Goal: Check status: Check status

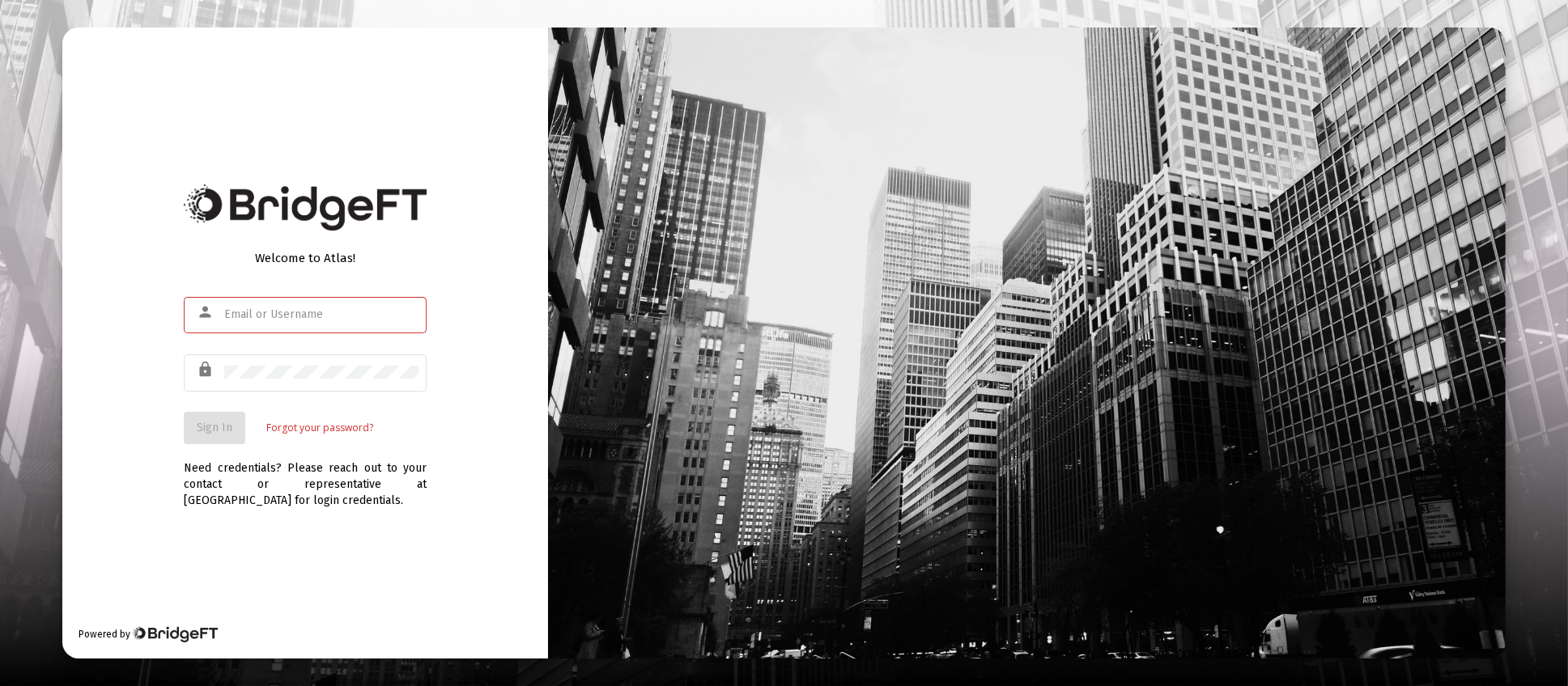
type input "[PERSON_NAME][EMAIL_ADDRESS][DOMAIN_NAME]"
click at [210, 438] on button "Sign In" at bounding box center [213, 429] width 61 height 33
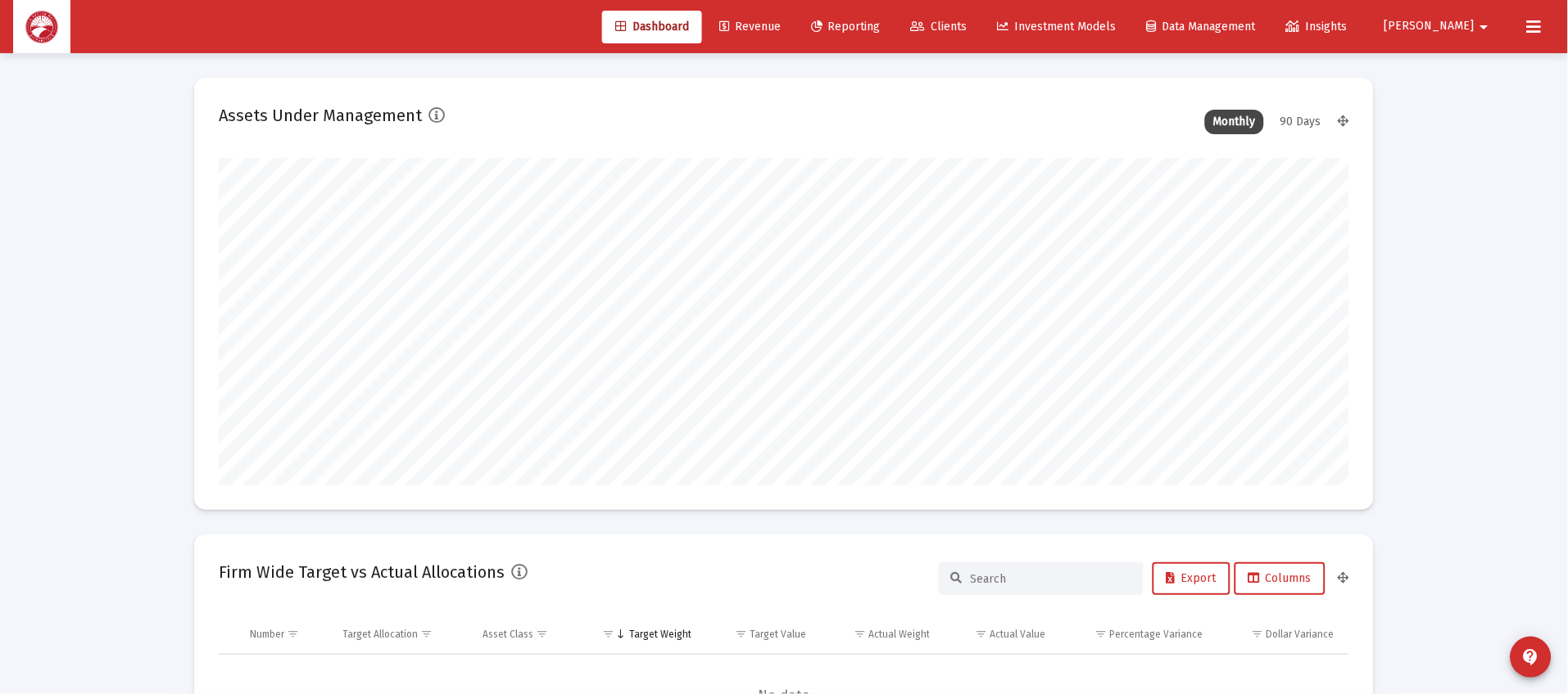
scroll to position [327, 609]
click at [968, 26] on span "Clients" at bounding box center [939, 27] width 57 height 14
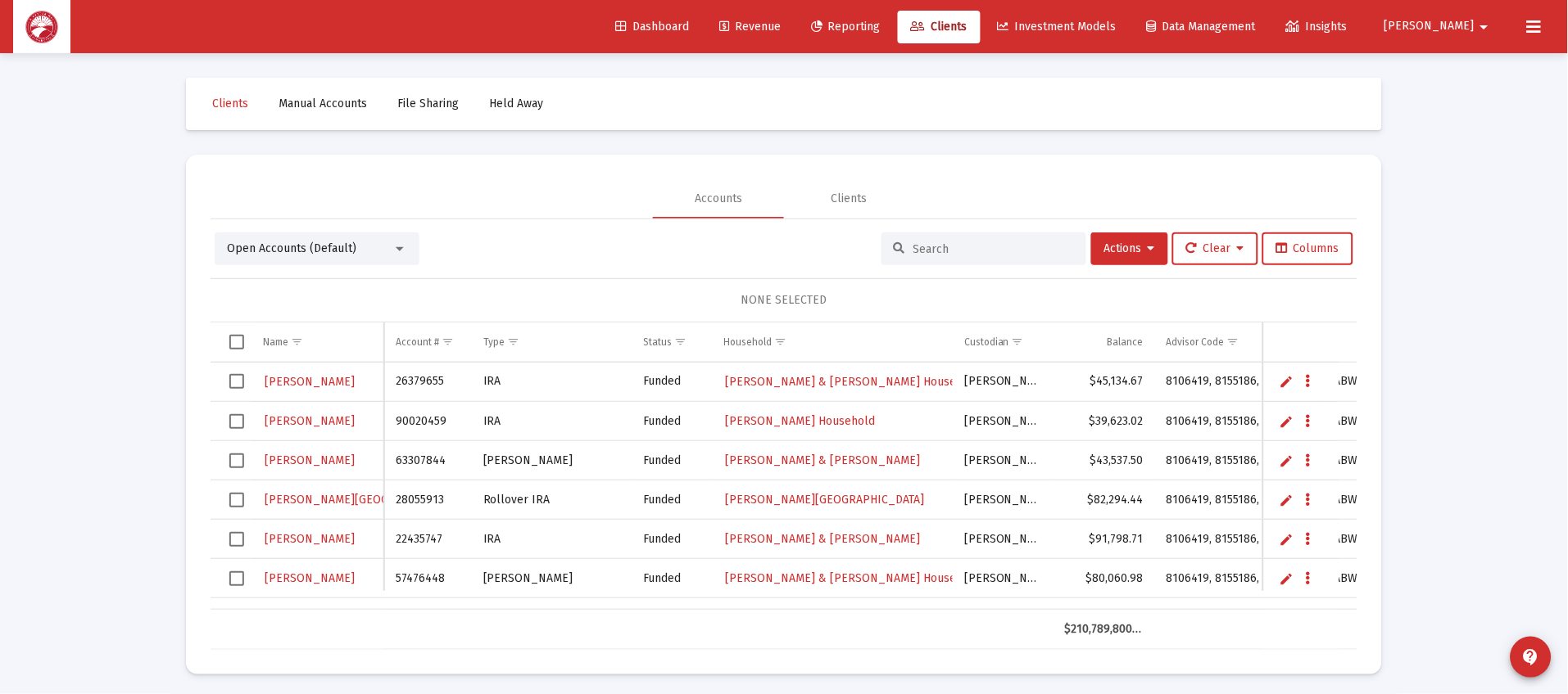
click at [995, 248] on input at bounding box center [994, 249] width 160 height 14
type input "kohler"
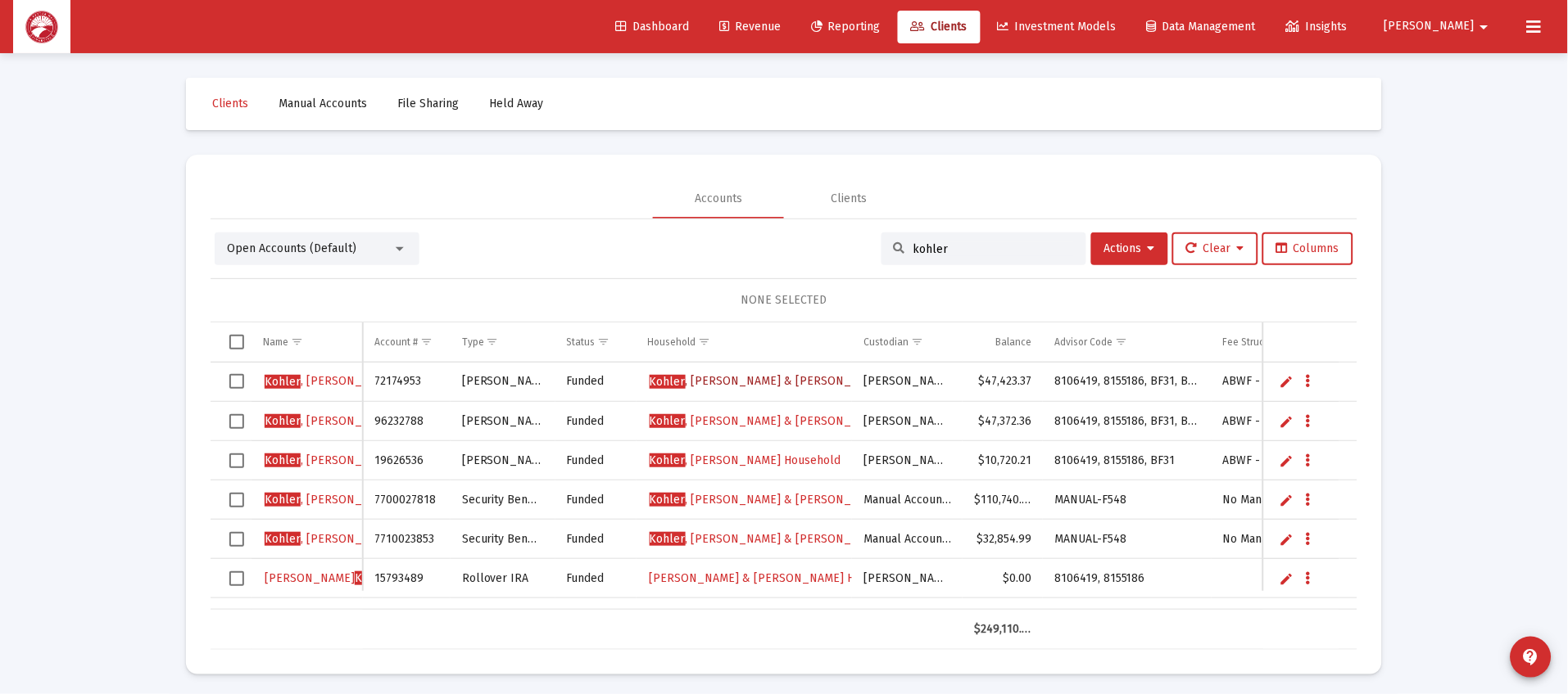
click at [754, 389] on link "[PERSON_NAME] & [PERSON_NAME] Household" at bounding box center [798, 381] width 300 height 24
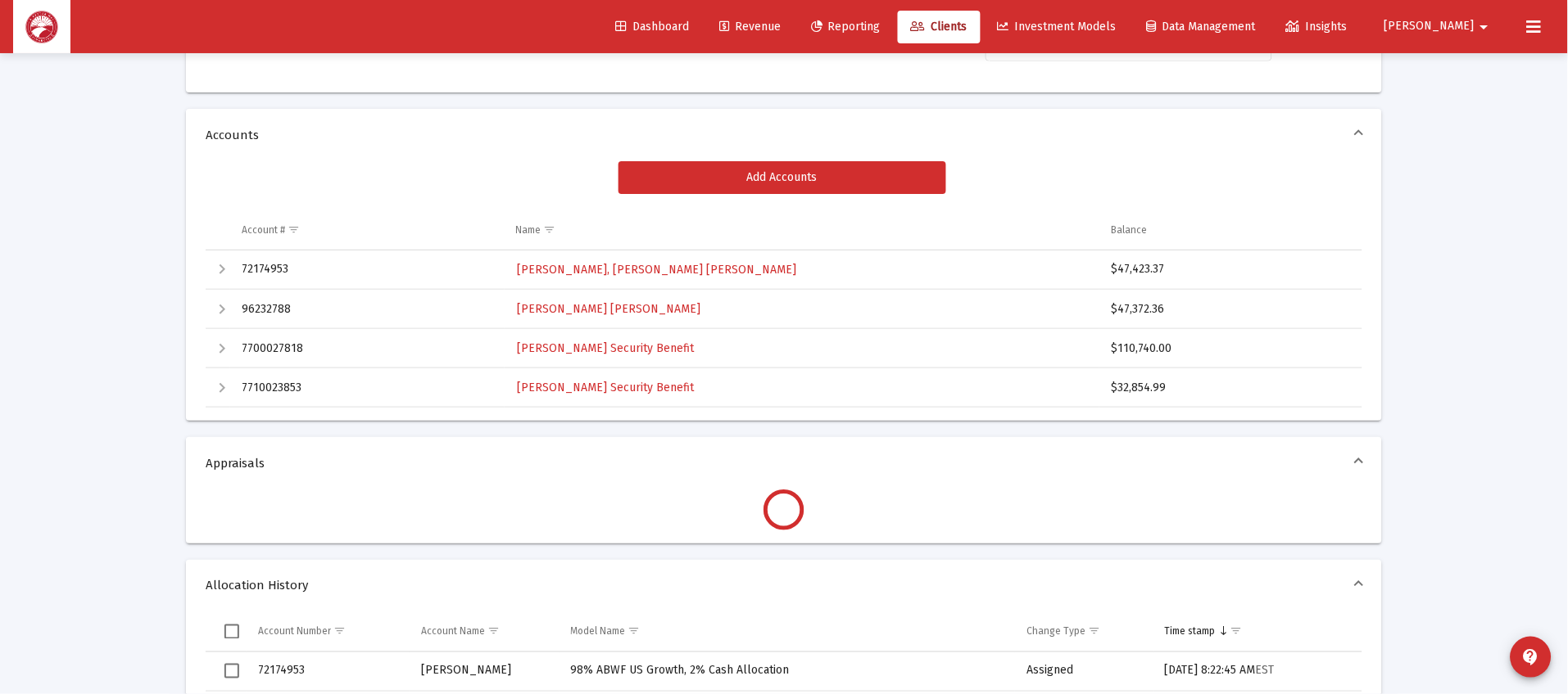
scroll to position [246, 0]
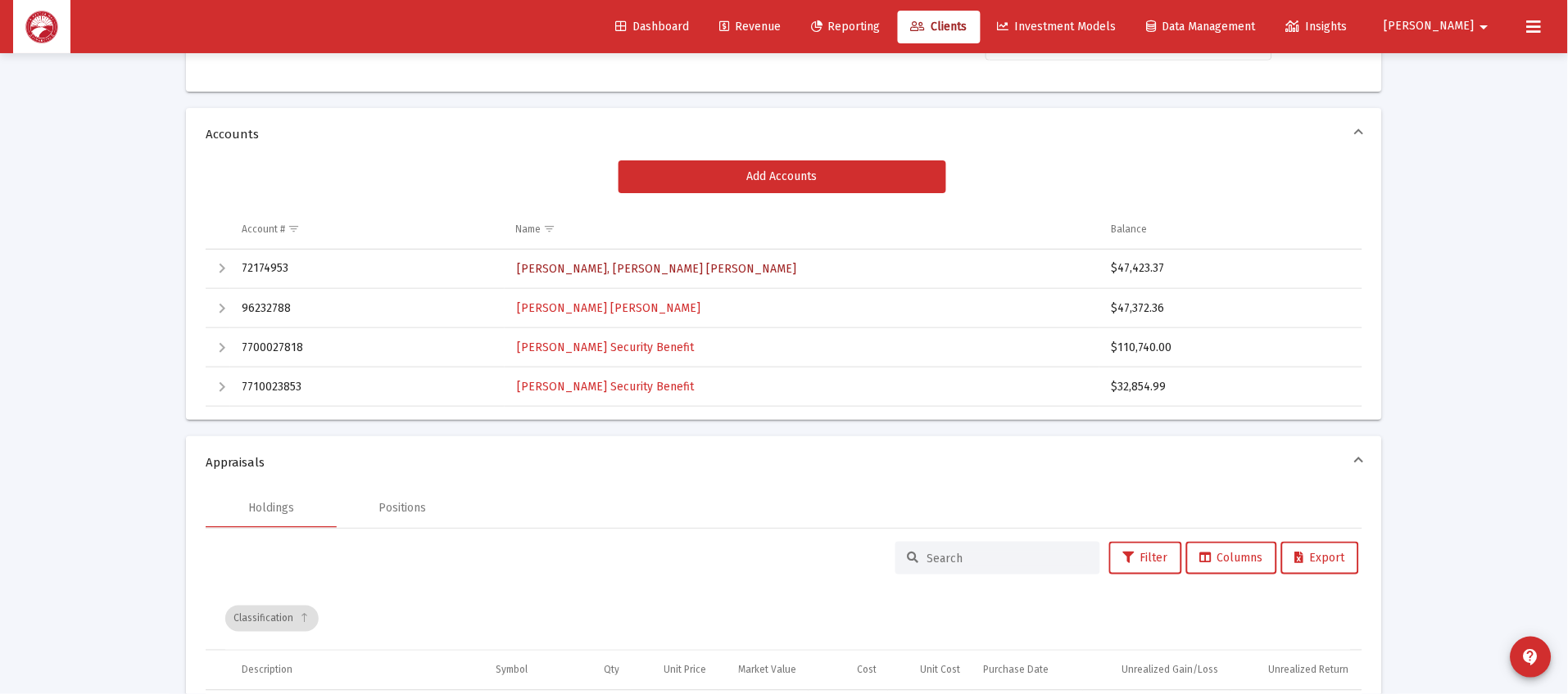
drag, startPoint x: 606, startPoint y: 264, endPoint x: 614, endPoint y: 266, distance: 8.2
click at [606, 264] on span "[PERSON_NAME], [PERSON_NAME] [PERSON_NAME]" at bounding box center [657, 269] width 280 height 14
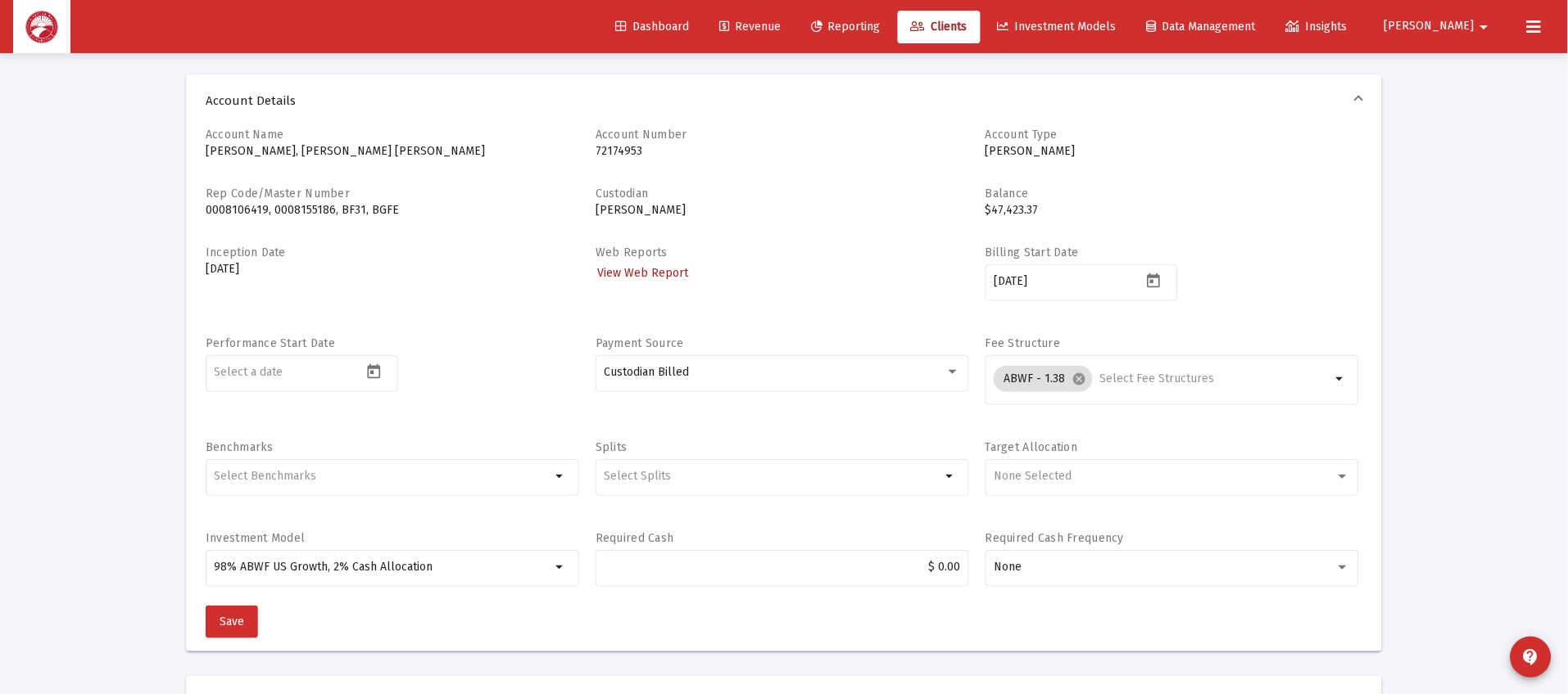
click at [629, 266] on span "View Web Report" at bounding box center [643, 273] width 91 height 14
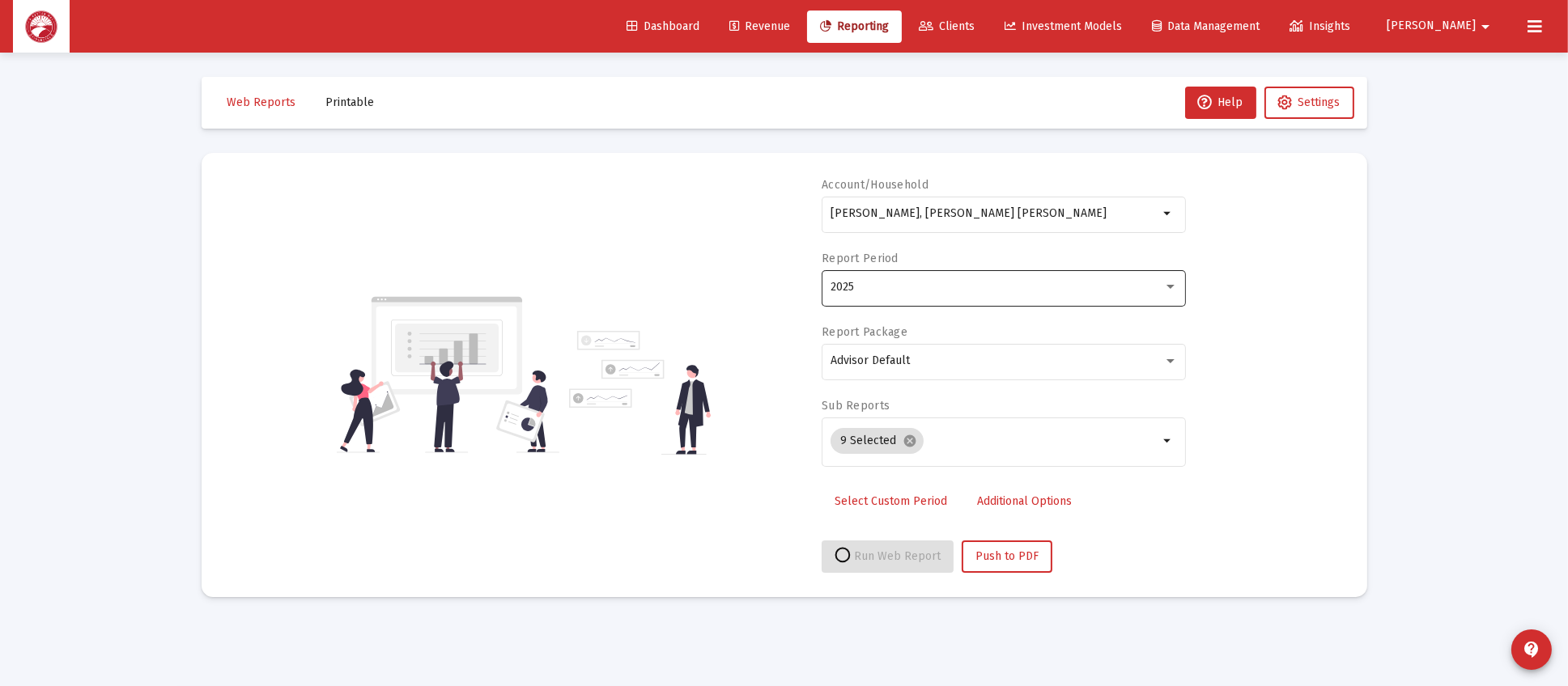
click at [924, 278] on div "2025" at bounding box center [1003, 287] width 347 height 40
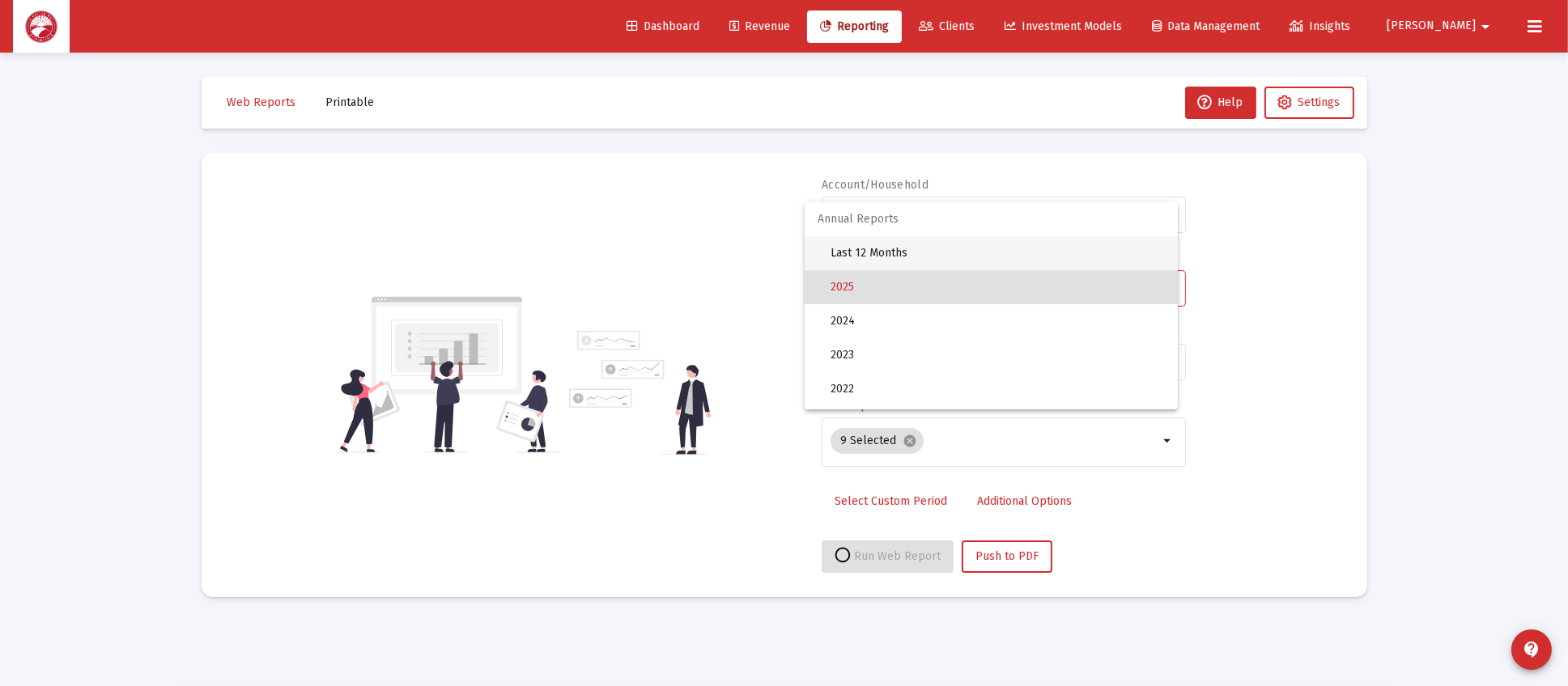
click at [992, 257] on span "Last 12 Months" at bounding box center [997, 253] width 334 height 34
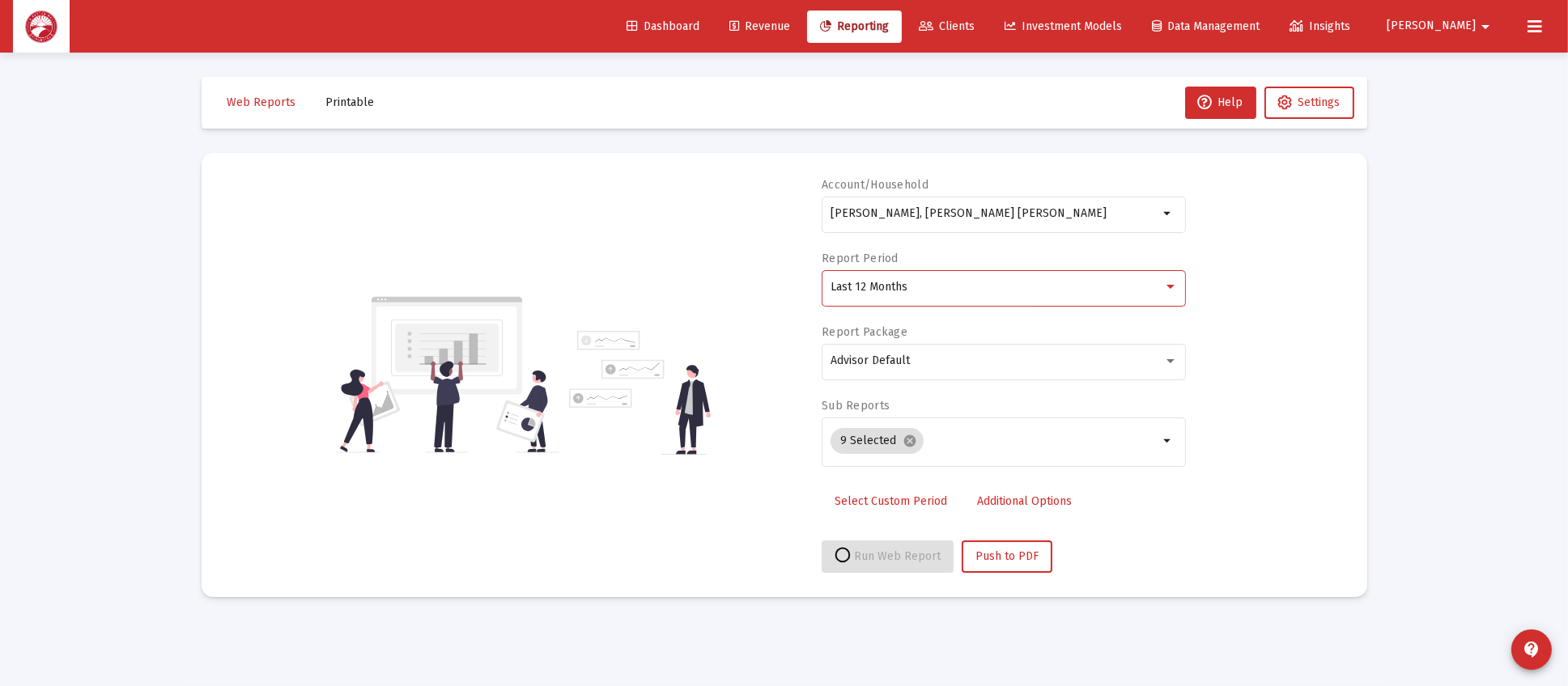
select select "View all"
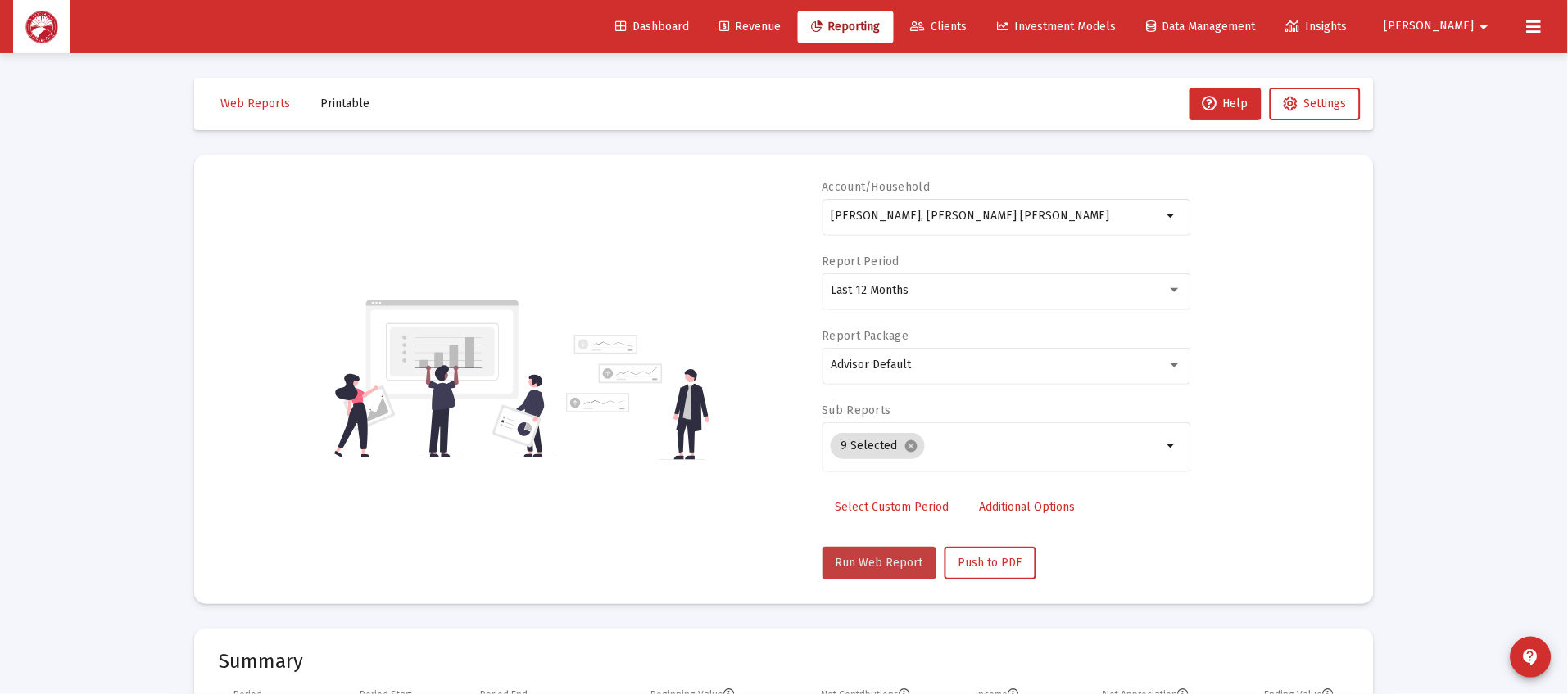
click at [883, 551] on button "Run Web Report" at bounding box center [879, 563] width 114 height 33
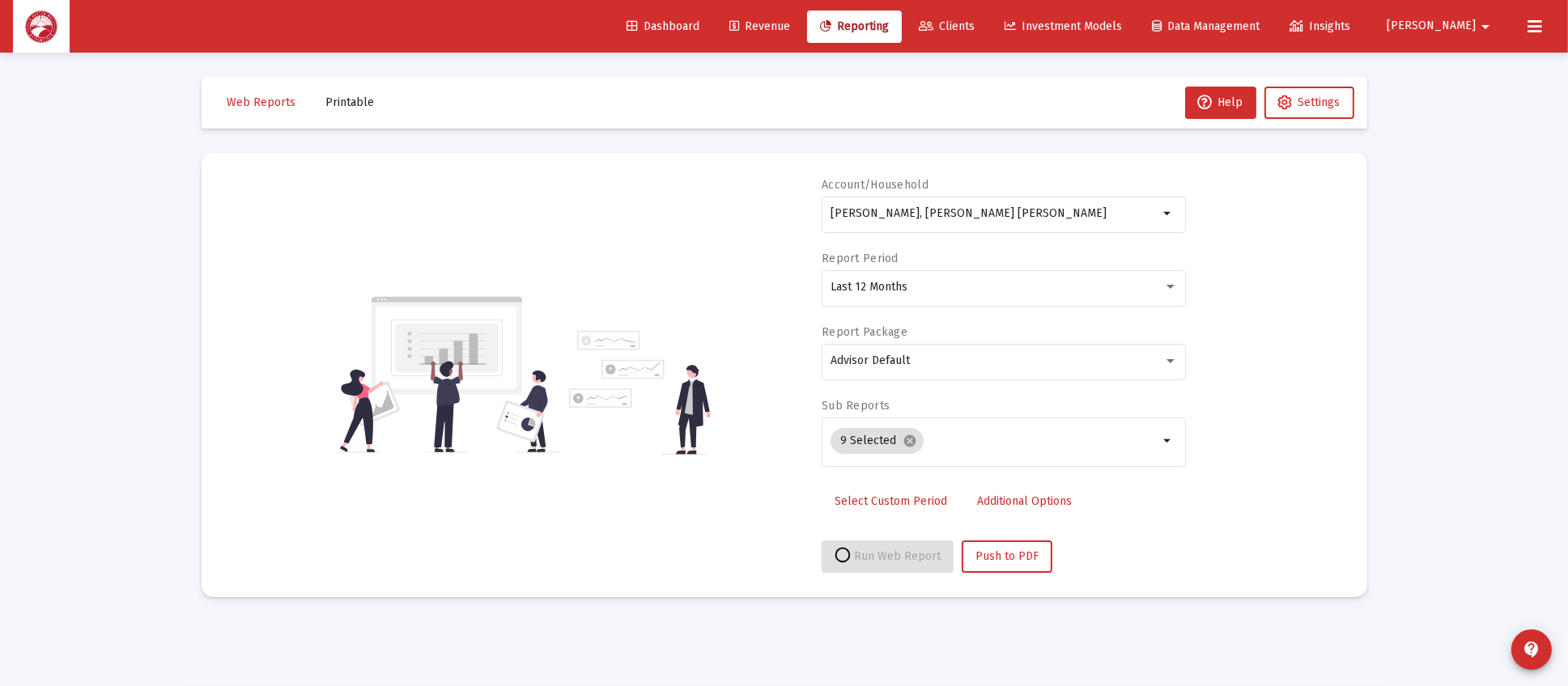
select select "View all"
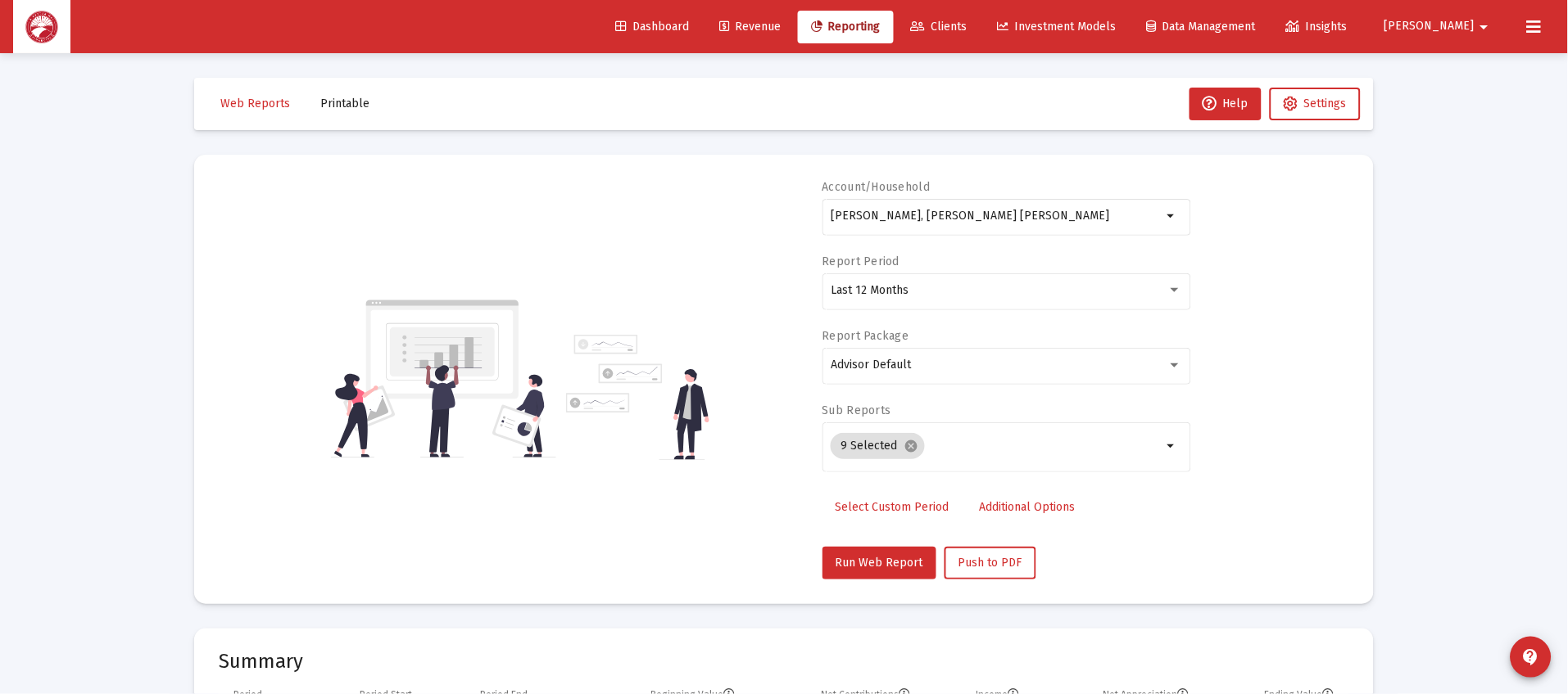
scroll to position [490, 0]
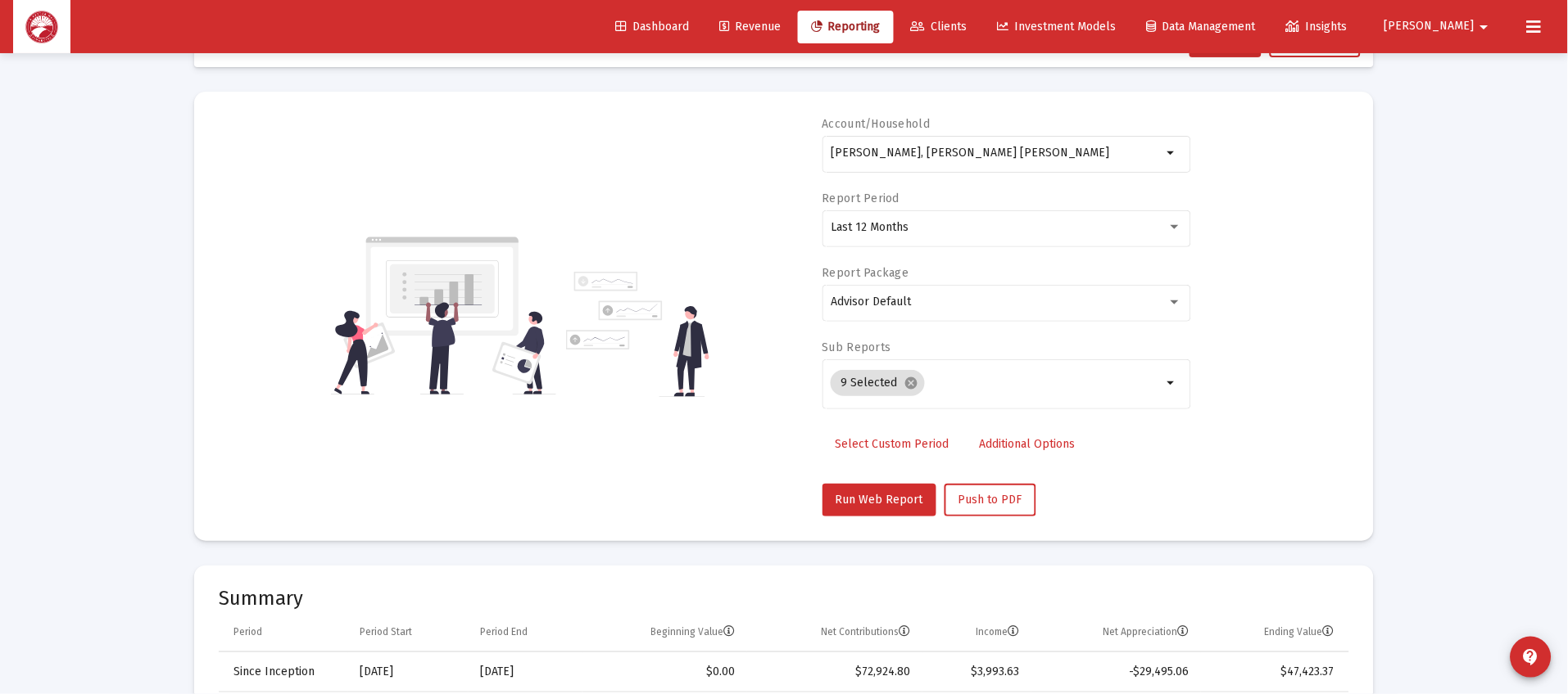
scroll to position [0, 0]
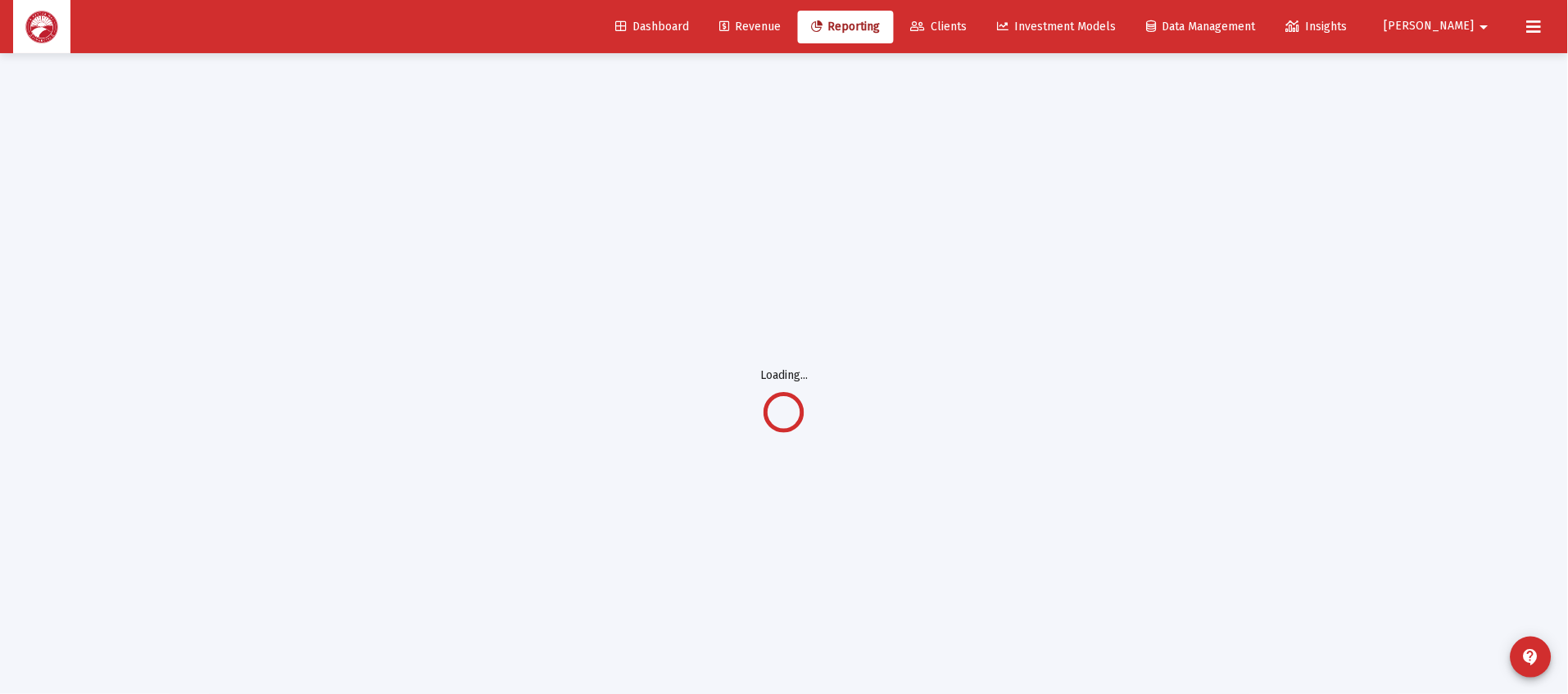
scroll to position [52, 0]
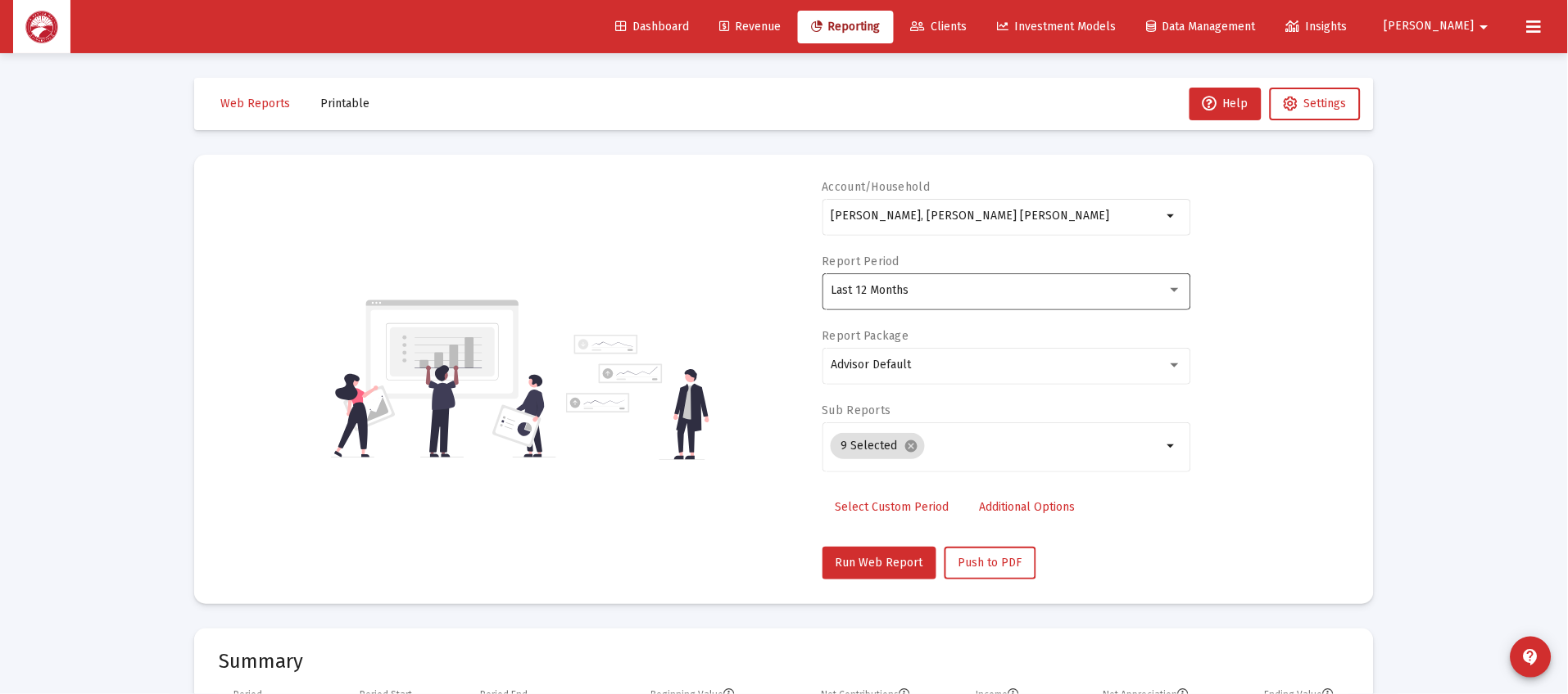
click at [963, 281] on div "Last 12 Months" at bounding box center [1006, 290] width 351 height 40
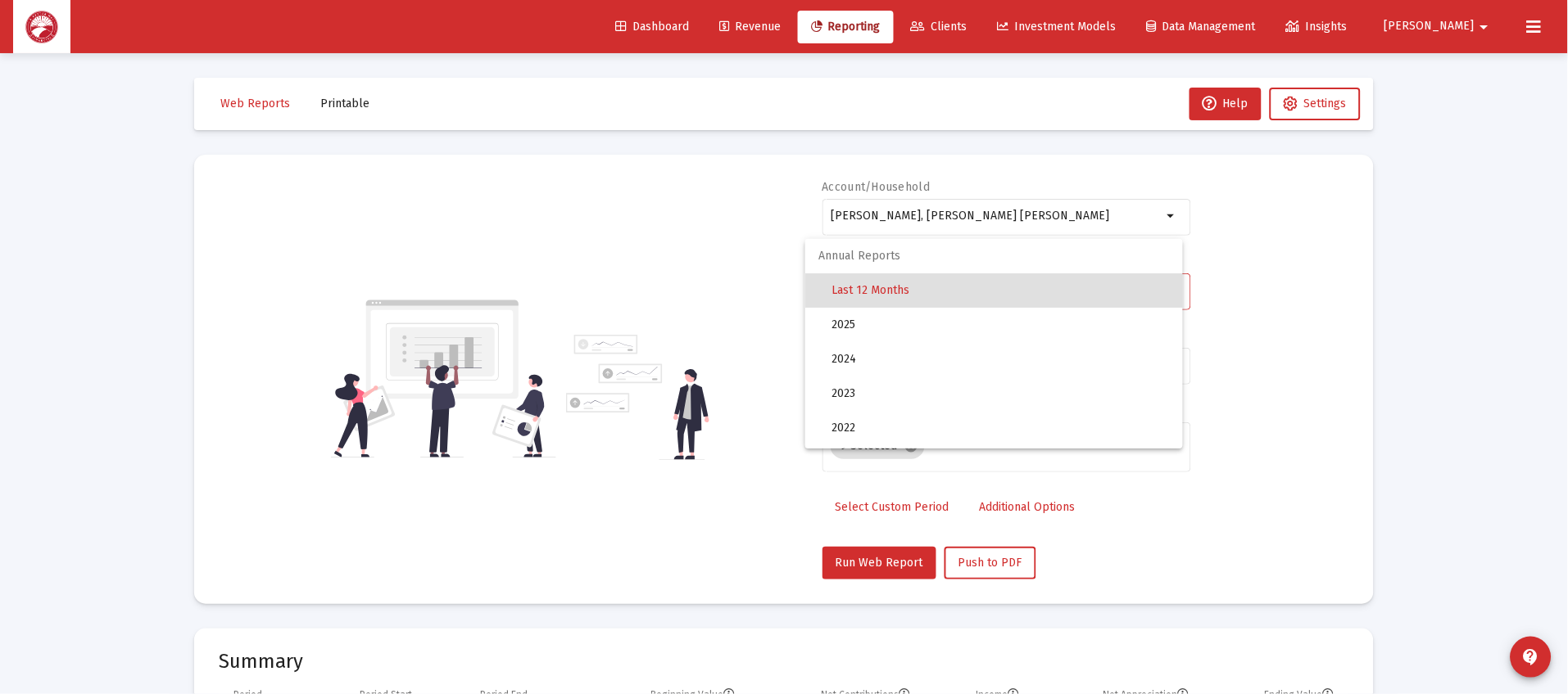
click at [969, 294] on span "Last 12 Months" at bounding box center [1000, 290] width 338 height 34
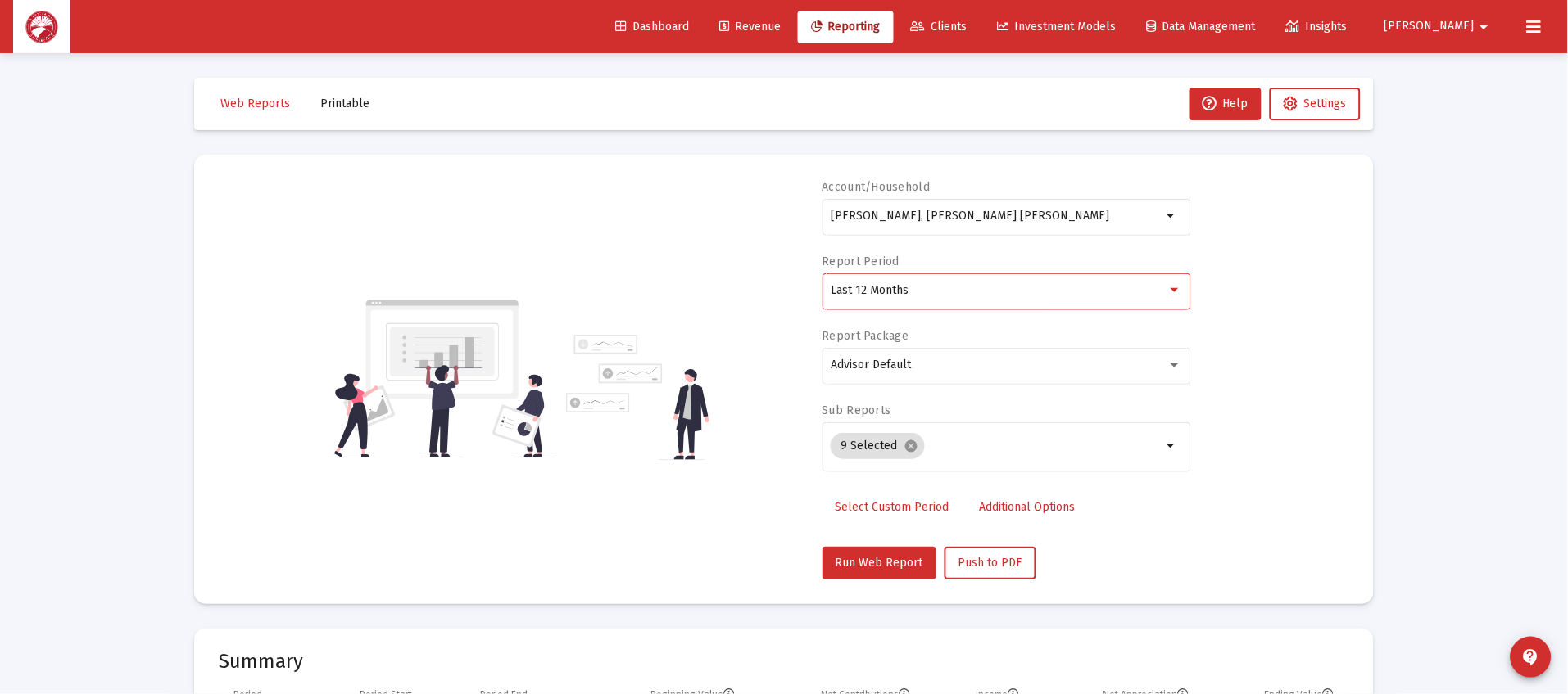
click at [871, 579] on mat-card "Account/[PERSON_NAME], [PERSON_NAME] IRA arrow_drop_down Report Period Last 12 …" at bounding box center [784, 380] width 1179 height 449
click at [878, 559] on span "Run Web Report" at bounding box center [879, 563] width 88 height 14
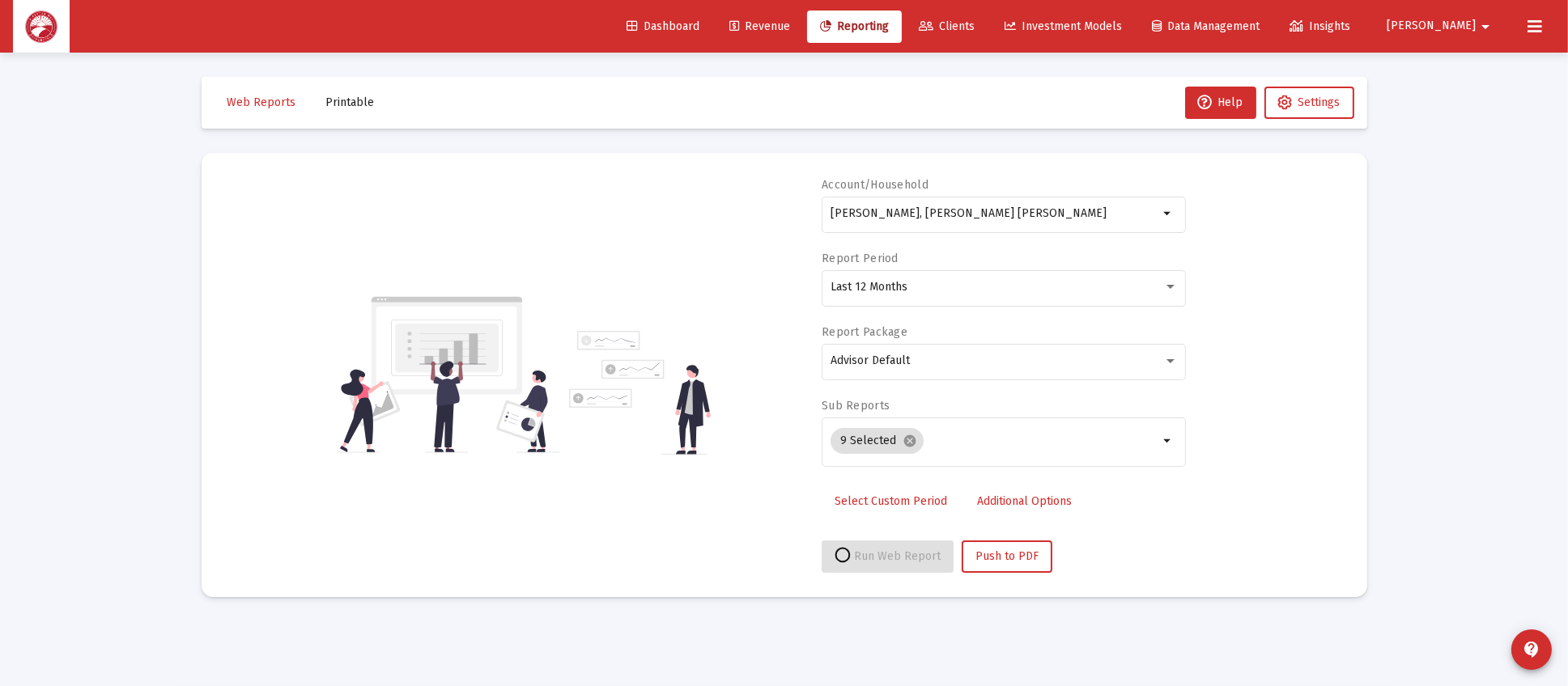
select select "View all"
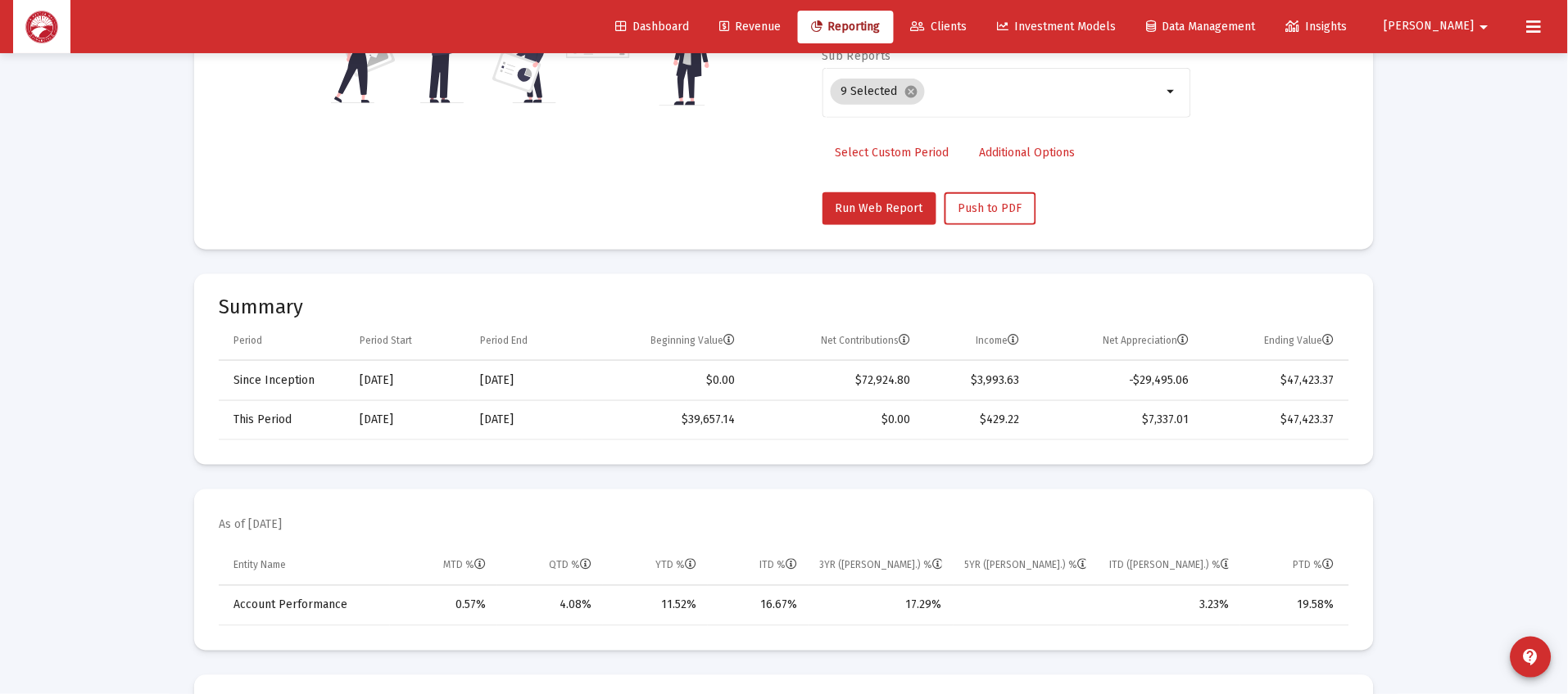
scroll to position [490, 0]
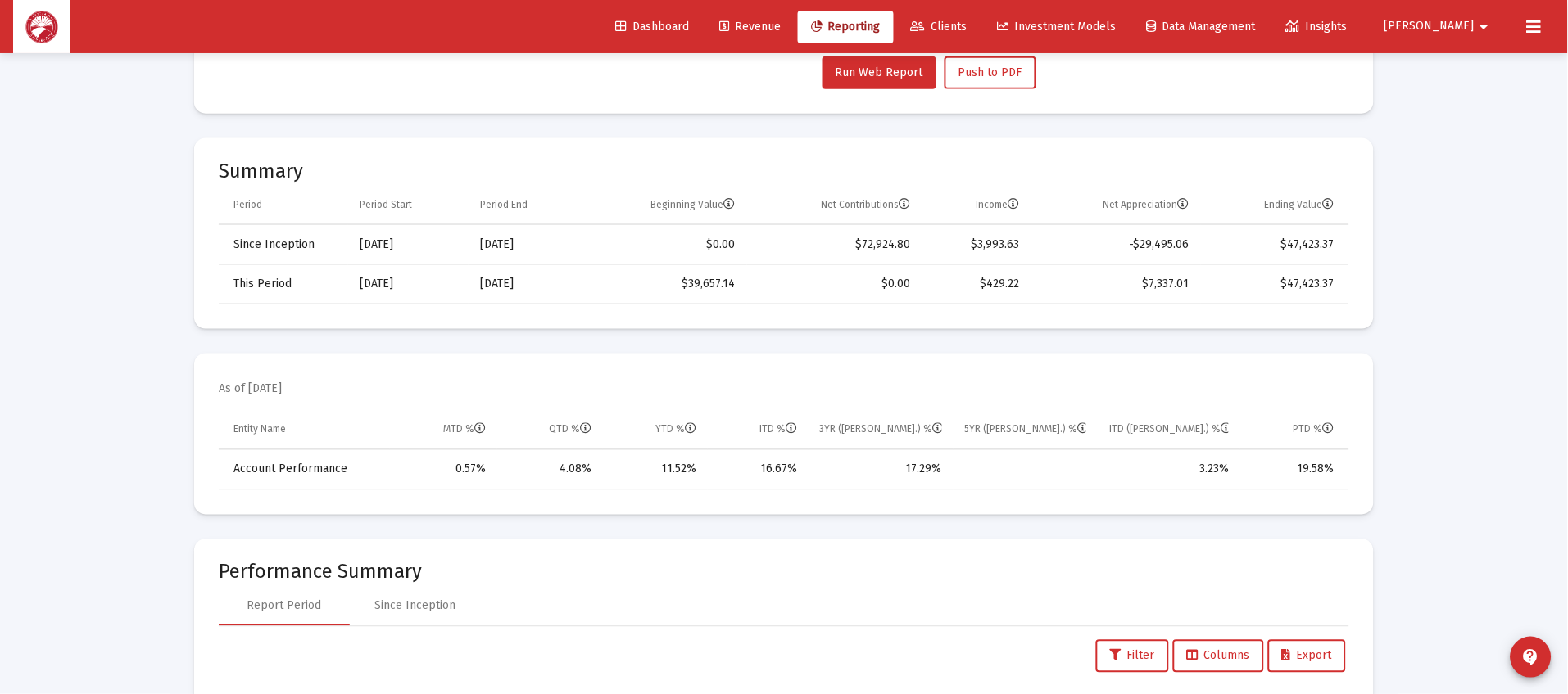
scroll to position [52, 0]
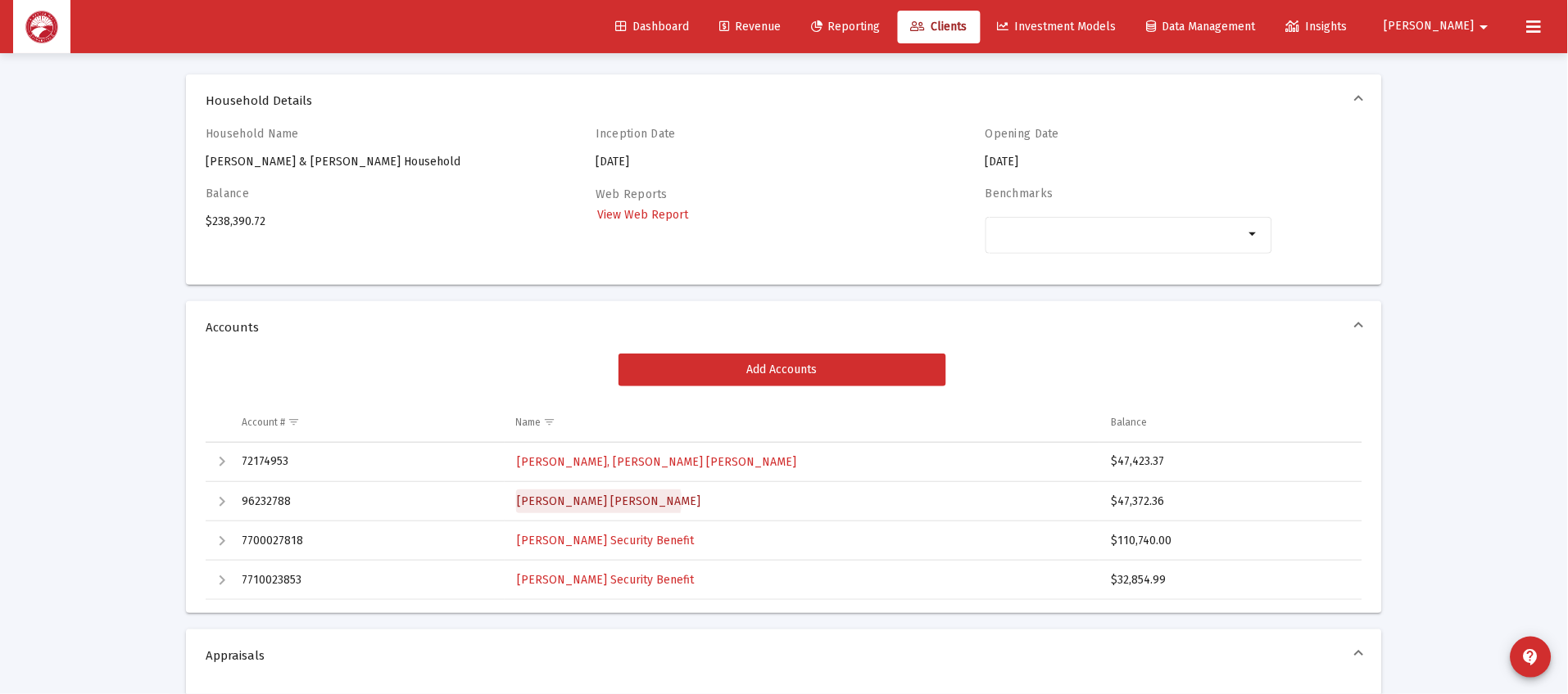
click at [598, 502] on span "[PERSON_NAME] [PERSON_NAME]" at bounding box center [609, 502] width 184 height 14
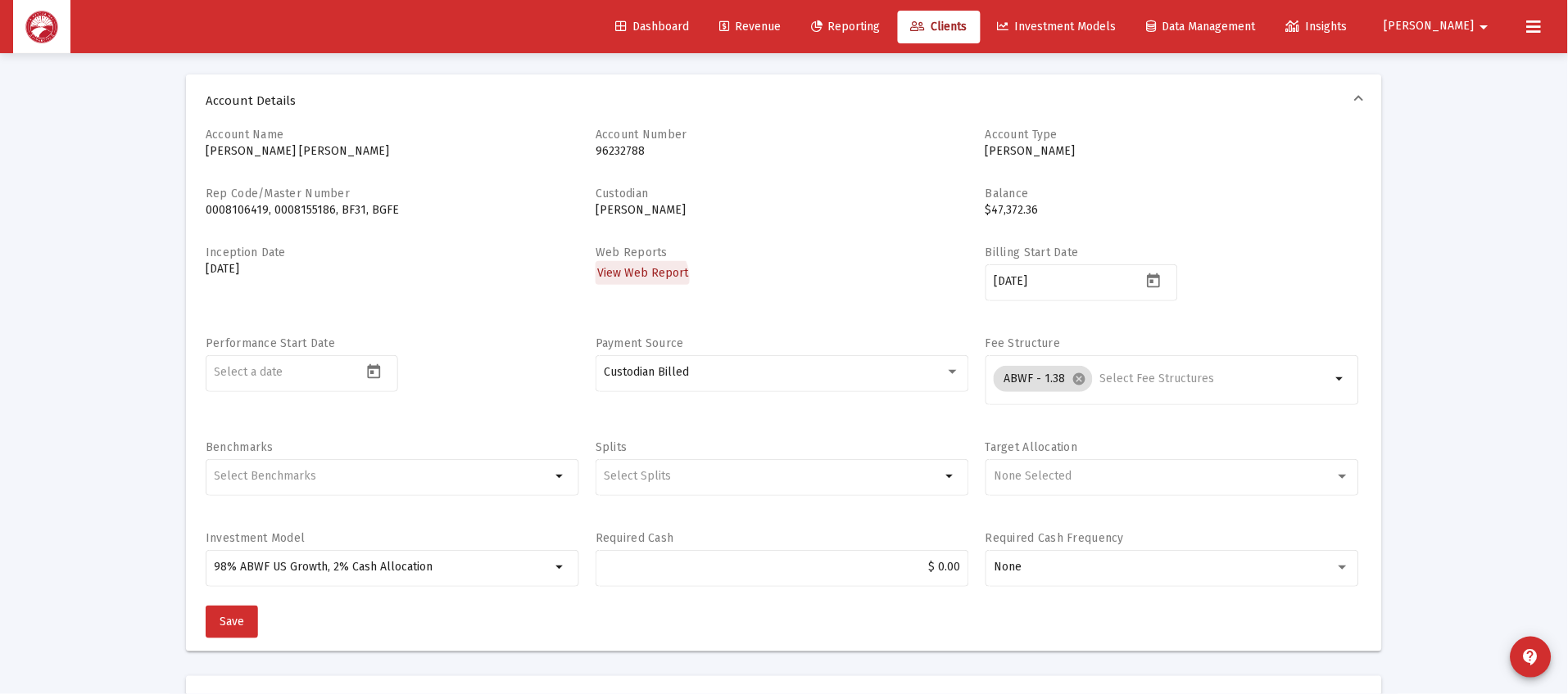
click at [640, 280] on link "View Web Report" at bounding box center [643, 273] width 94 height 24
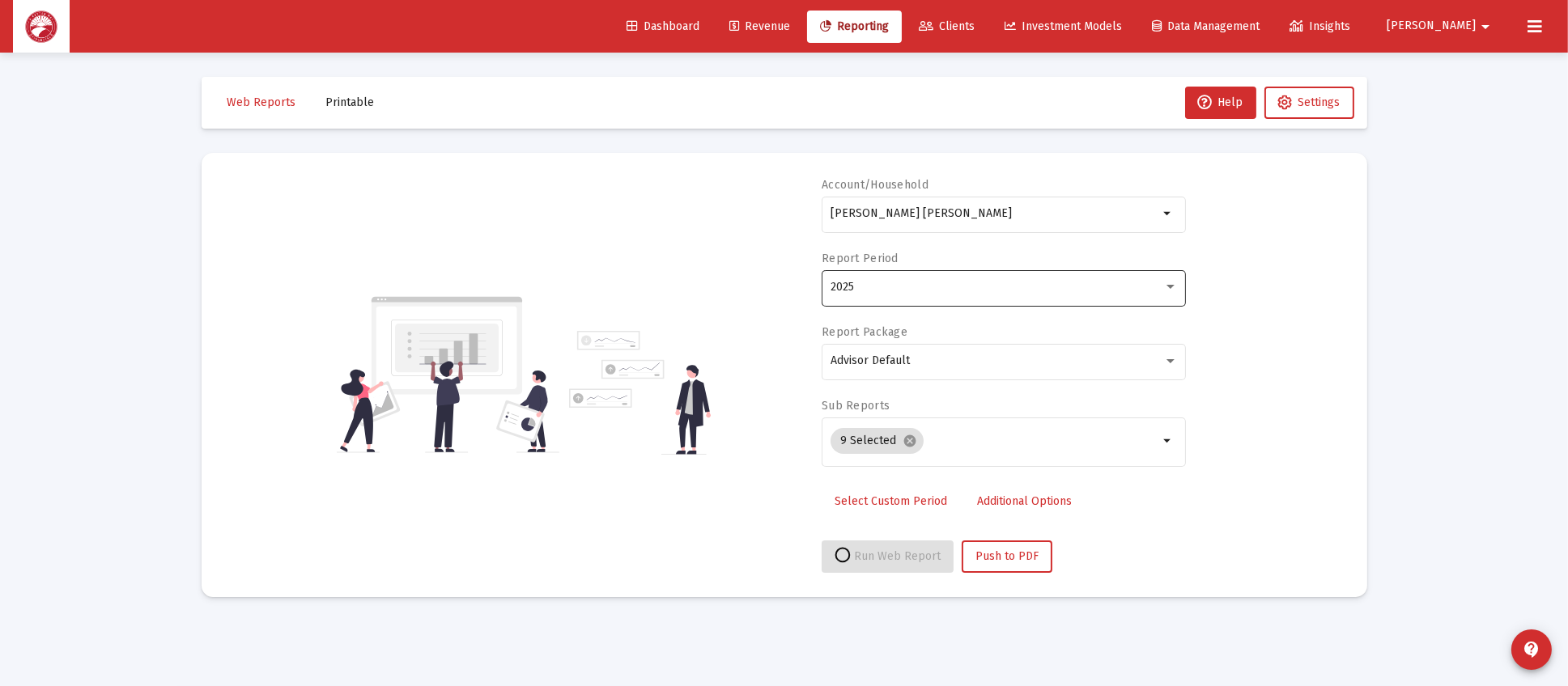
click at [929, 291] on div "2025" at bounding box center [997, 287] width 332 height 13
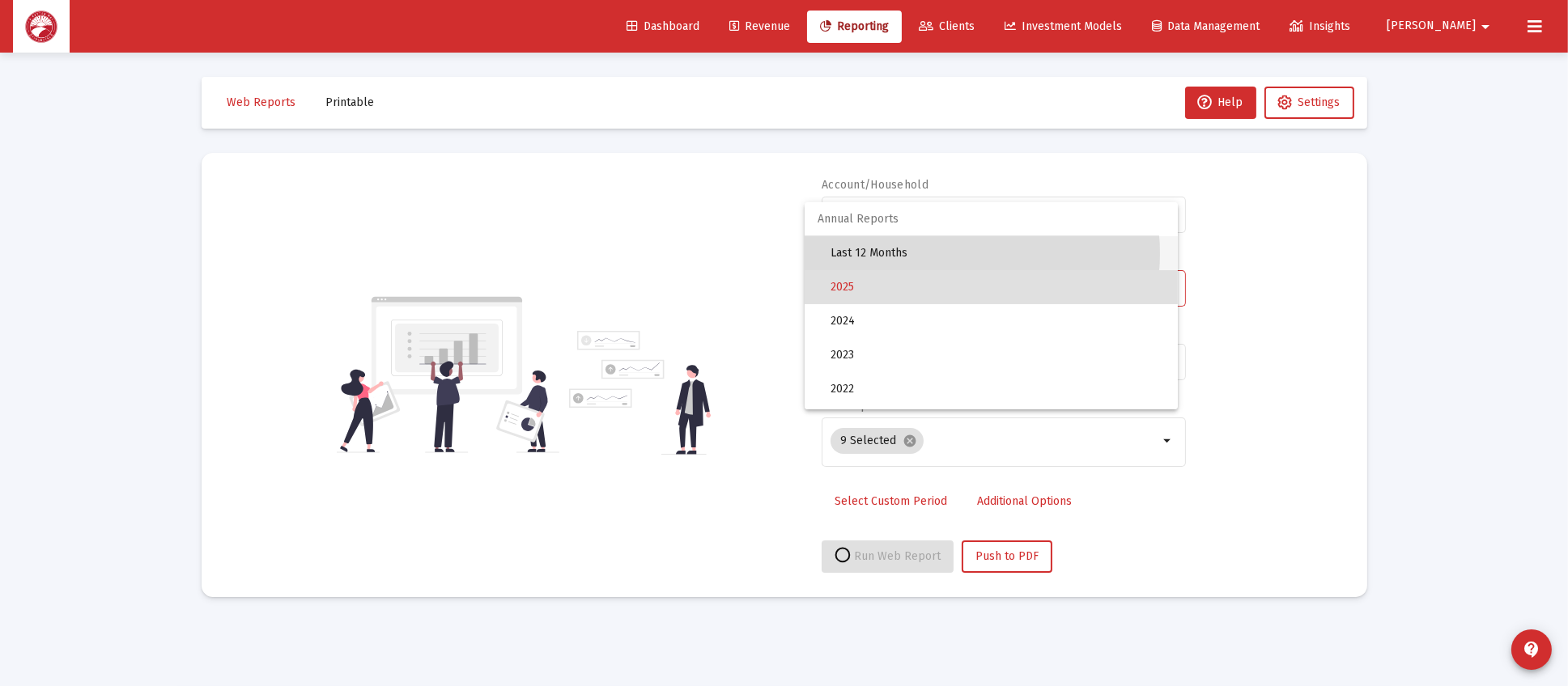
click at [955, 253] on span "Last 12 Months" at bounding box center [997, 253] width 334 height 34
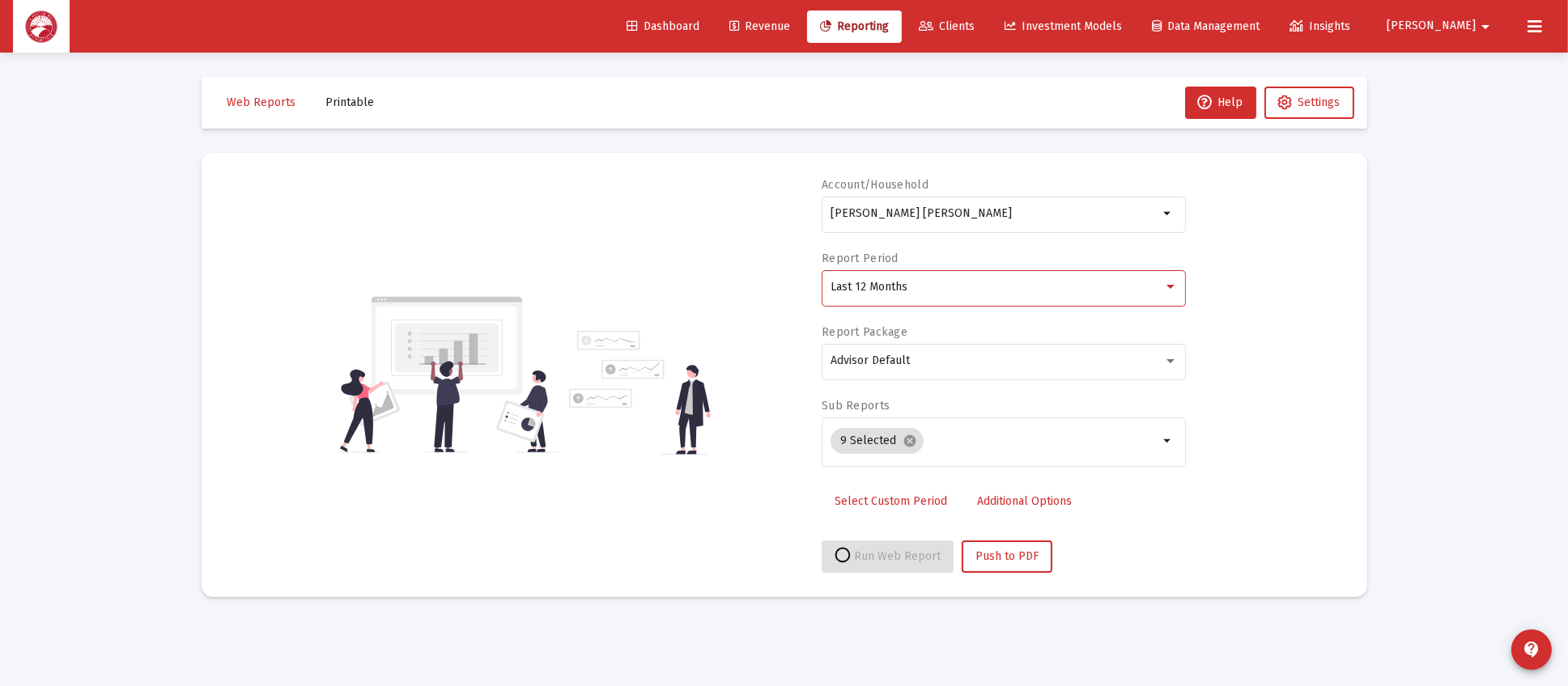
select select "View all"
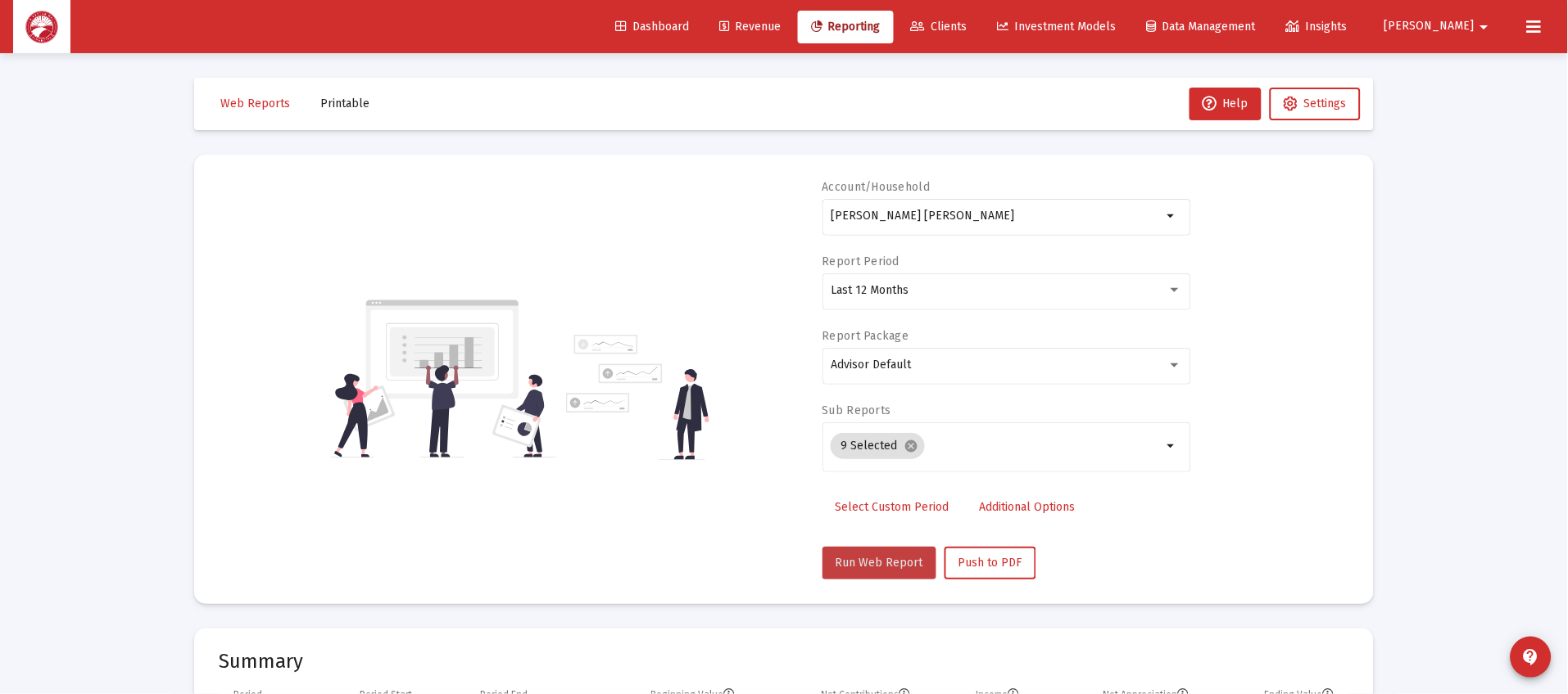
click at [905, 564] on span "Run Web Report" at bounding box center [879, 563] width 88 height 14
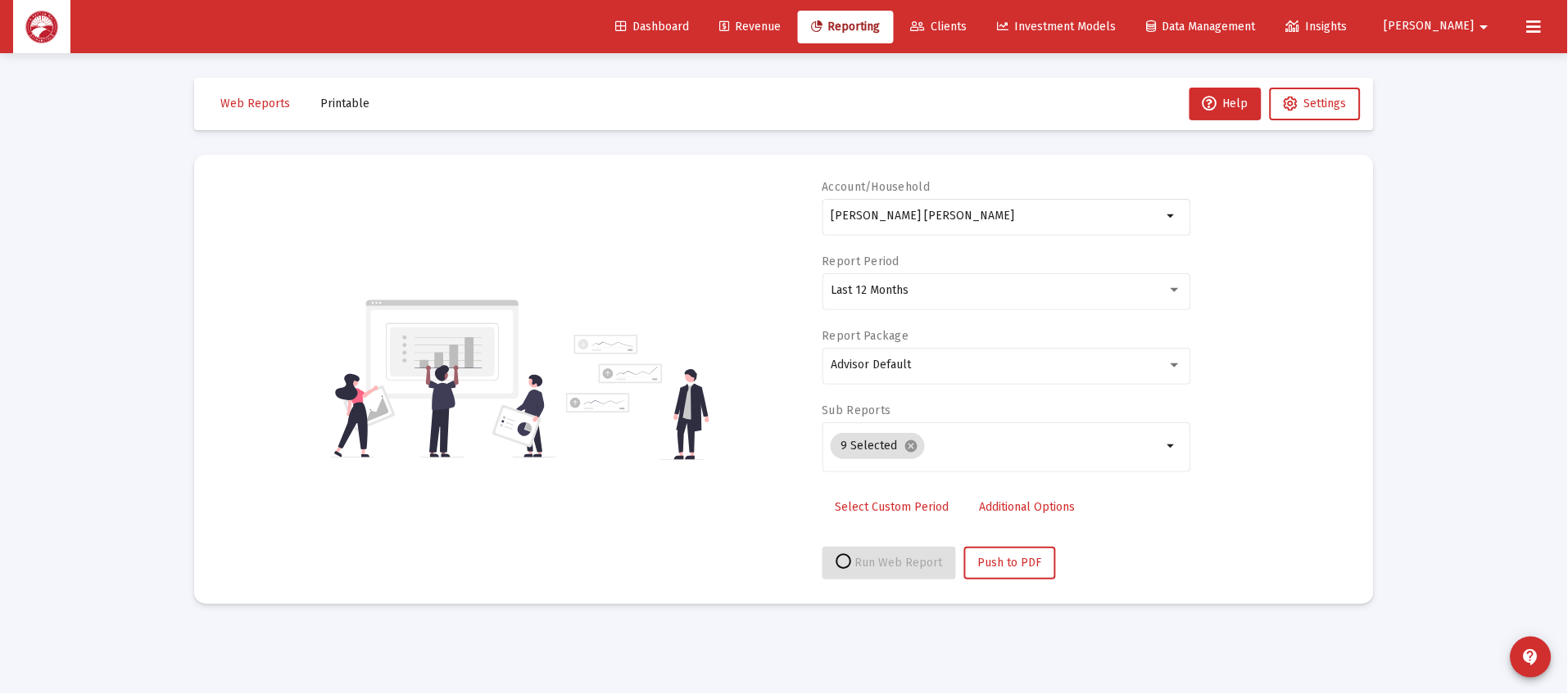
select select "View all"
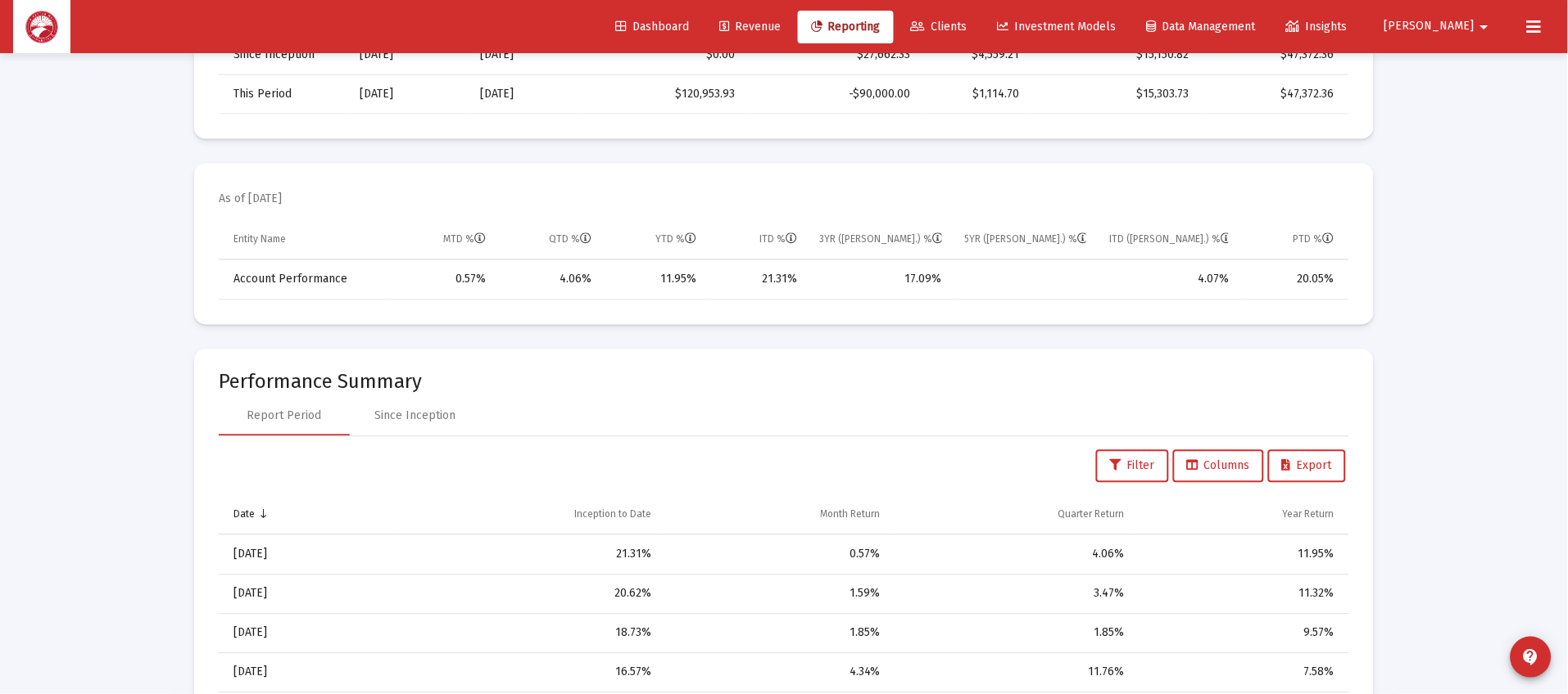
scroll to position [367, 0]
